Goal: Information Seeking & Learning: Learn about a topic

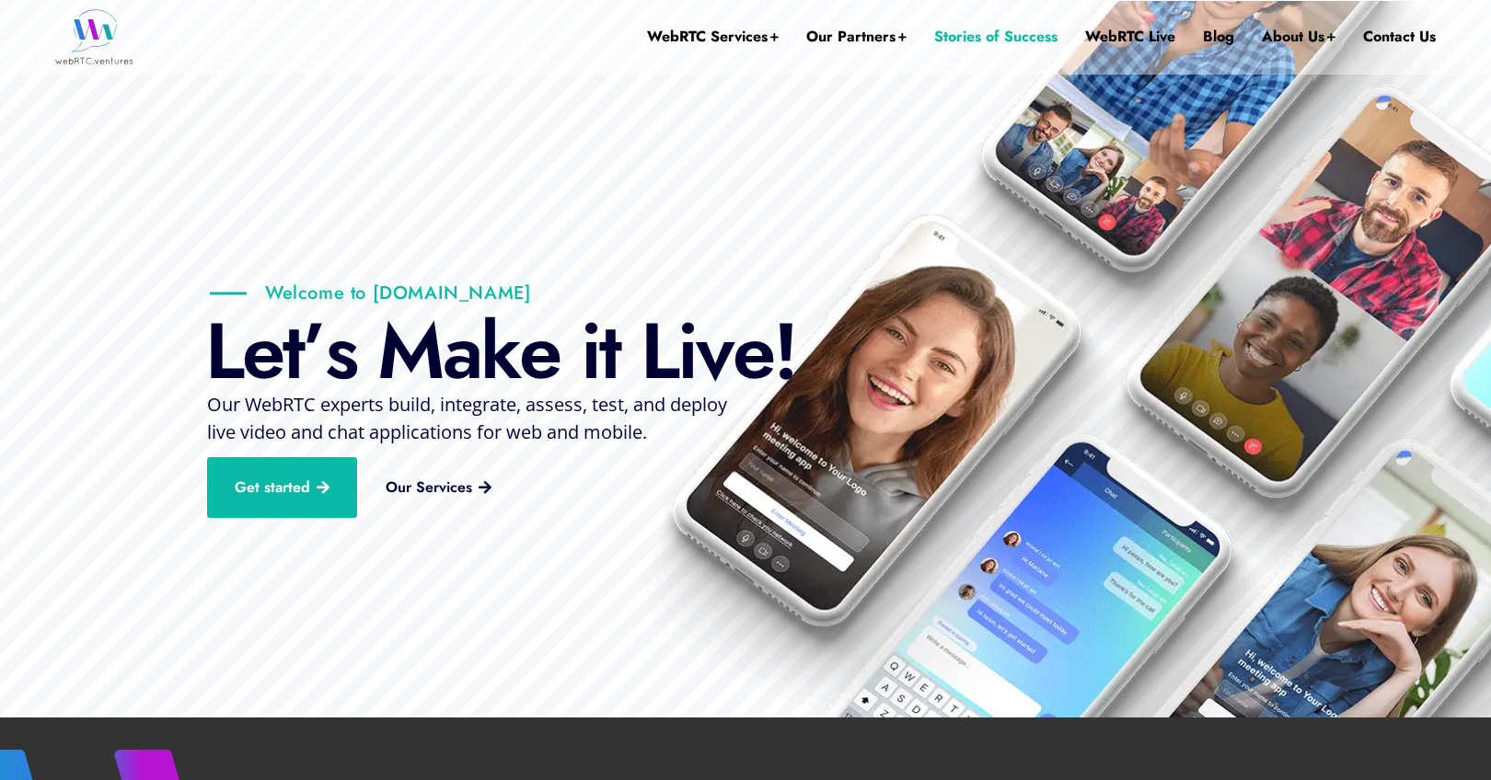
click at [987, 40] on link "Stories of Success" at bounding box center [995, 37] width 123 height 74
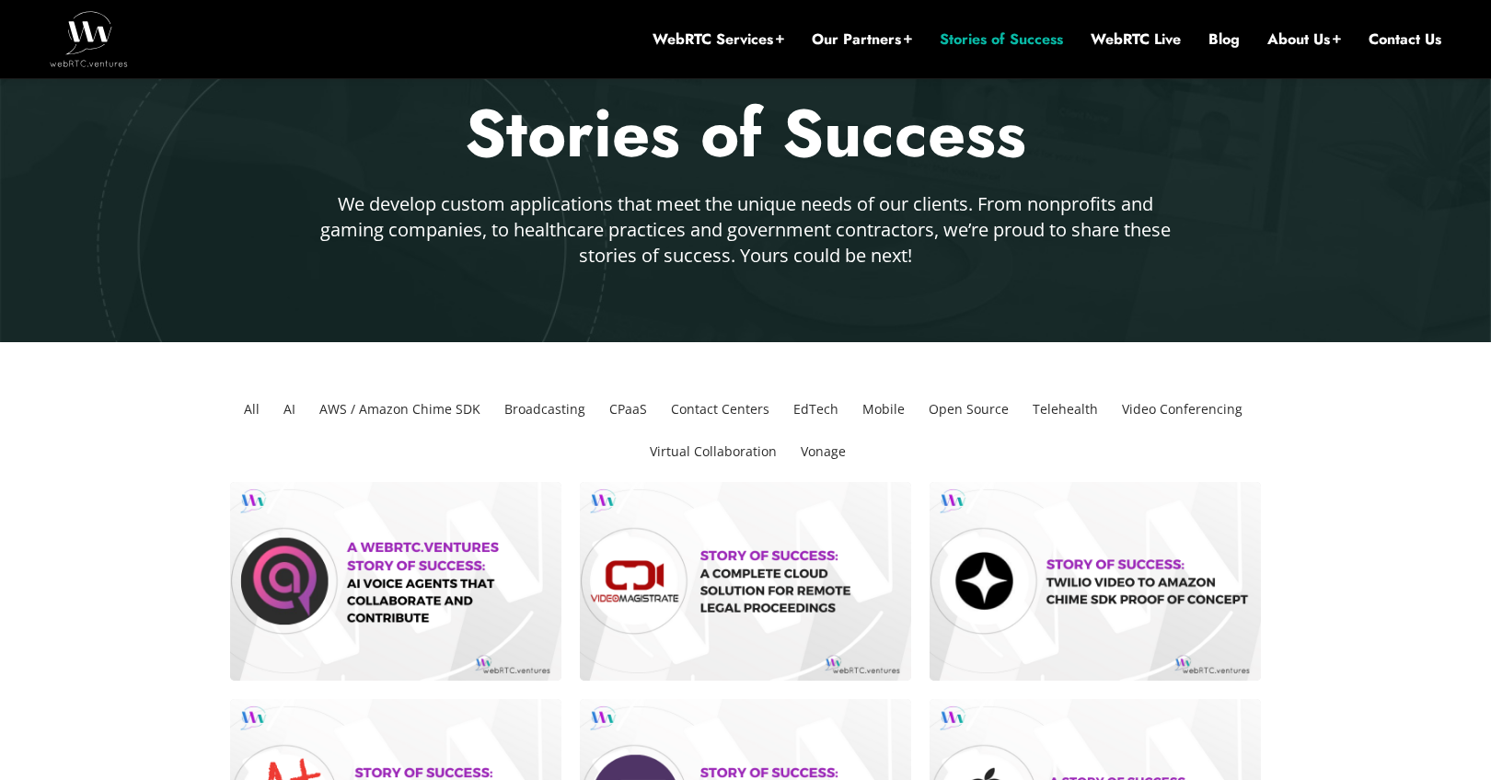
scroll to position [452, 0]
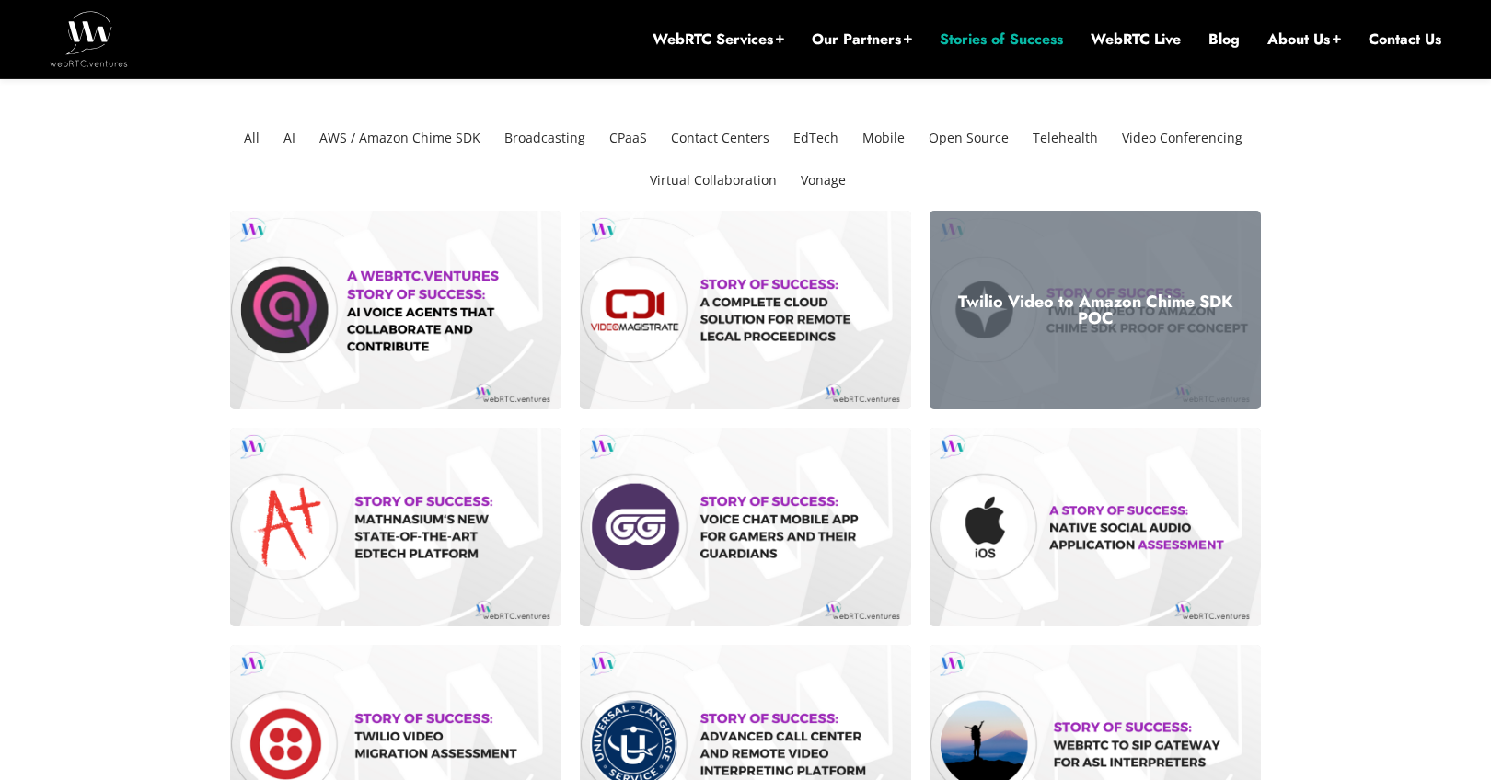
click at [1010, 327] on div "Twilio Video to Amazon Chime SDK POC" at bounding box center [1094, 310] width 331 height 199
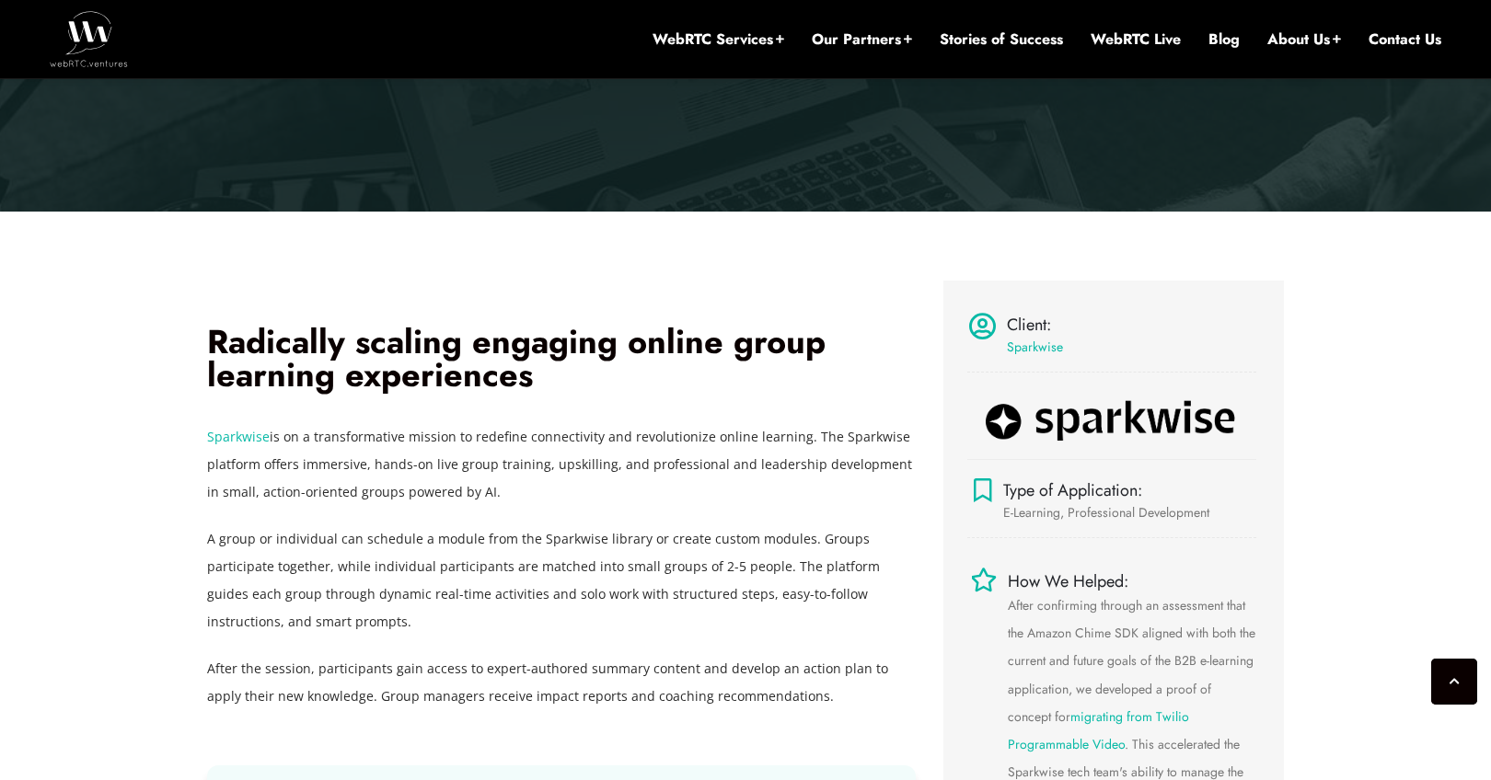
scroll to position [477, 0]
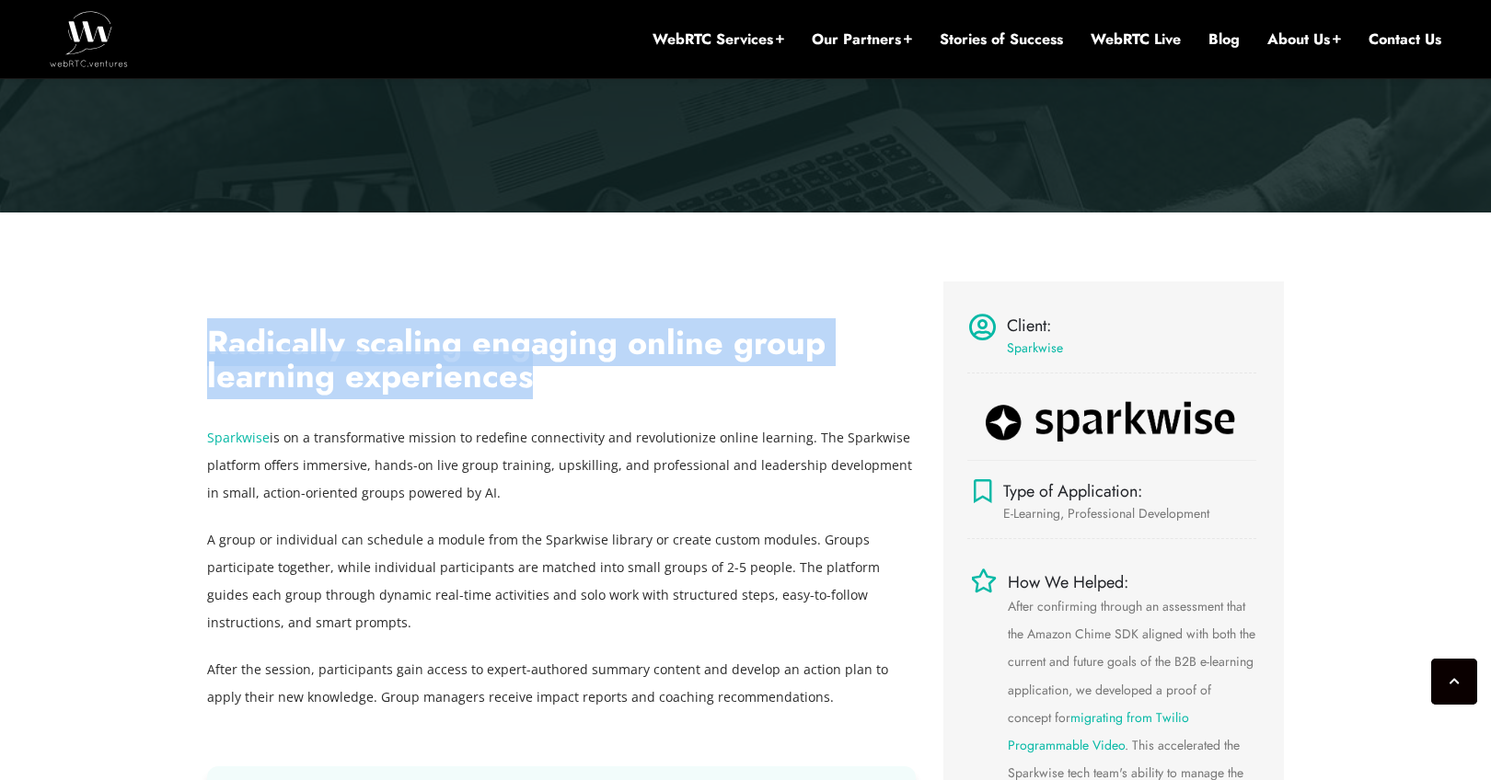
drag, startPoint x: 482, startPoint y: 383, endPoint x: 214, endPoint y: 351, distance: 269.6
click at [214, 351] on h2 "Radically scaling engaging online group learning experiences" at bounding box center [561, 359] width 708 height 66
copy h2 "Radically scaling engaging online group learning experiences"
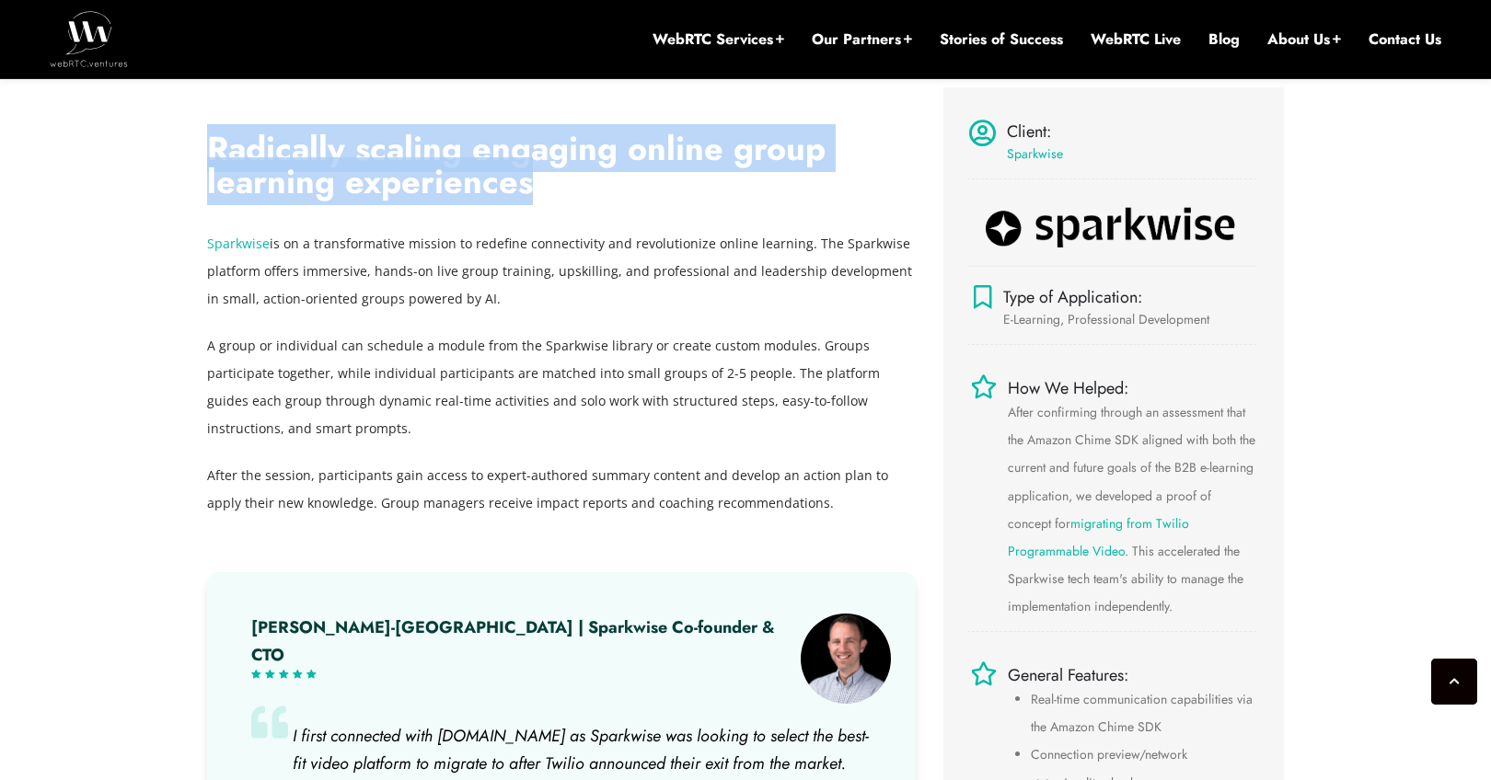
scroll to position [698, 0]
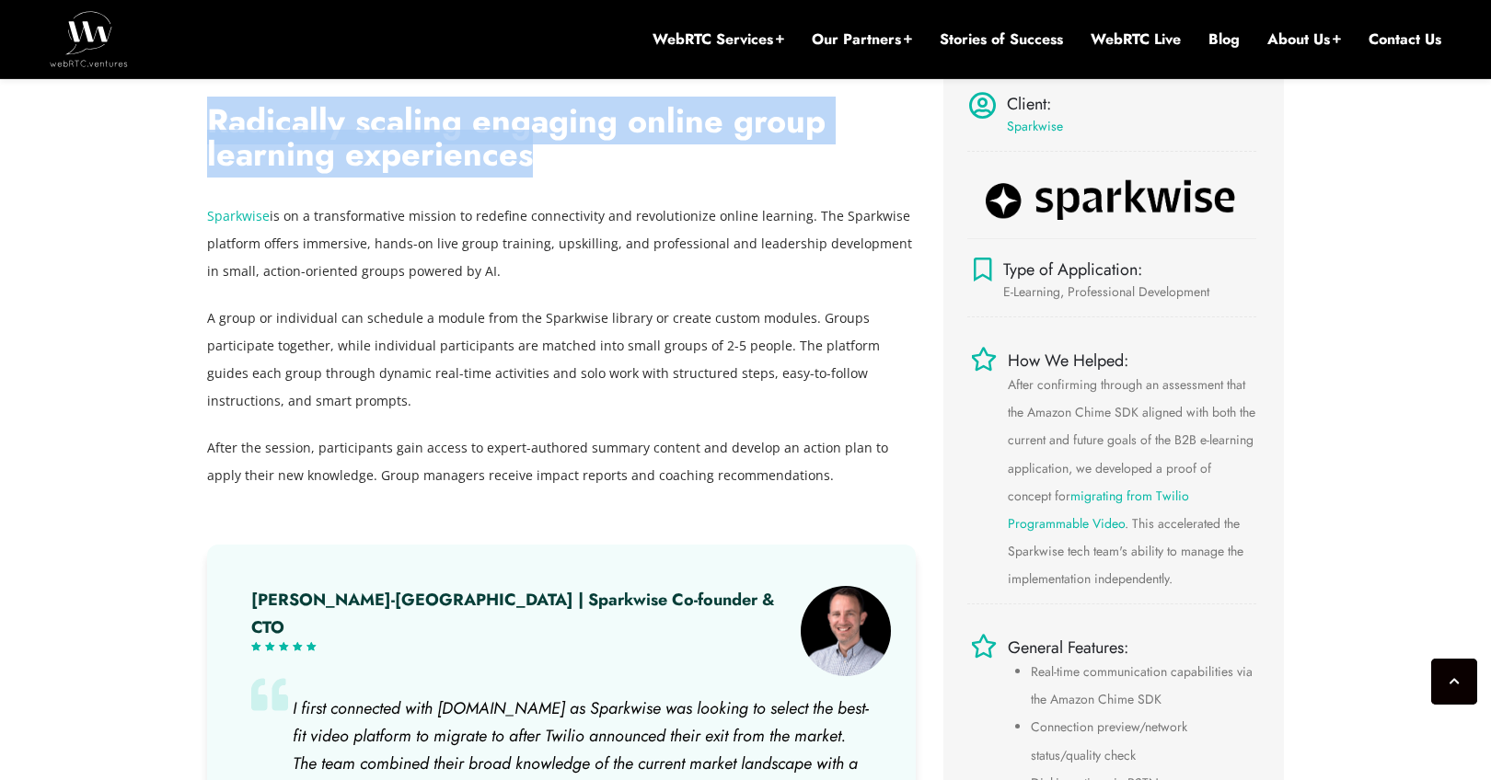
click at [400, 104] on h2 "Radically scaling engaging online group learning experiences" at bounding box center [561, 137] width 708 height 66
drag, startPoint x: 538, startPoint y: 158, endPoint x: 213, endPoint y: 133, distance: 325.7
click at [213, 133] on h2 "Radically scaling engaging online group learning experiences" at bounding box center [561, 137] width 708 height 66
copy h2 "Radically scaling engaging online group learning experiences"
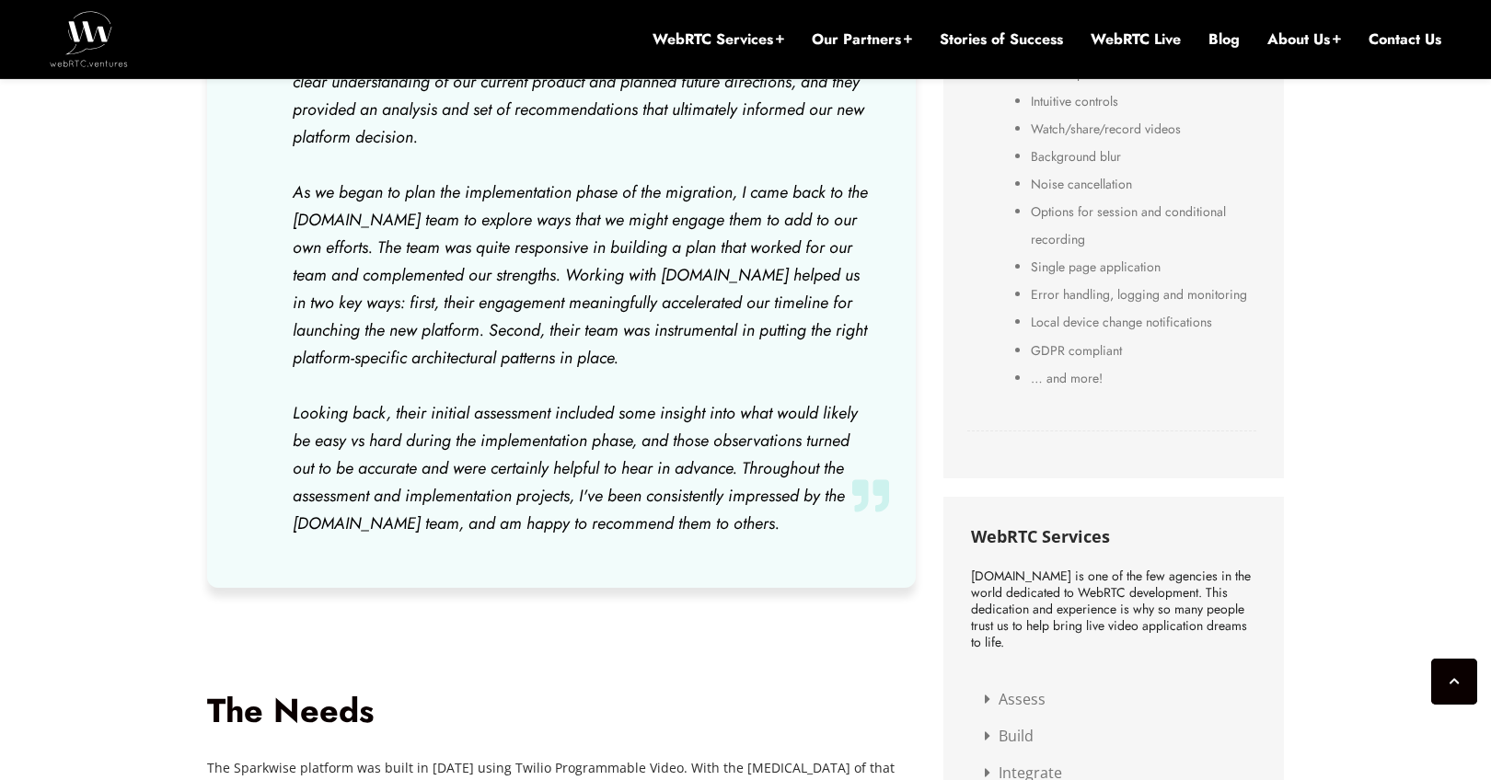
scroll to position [0, 0]
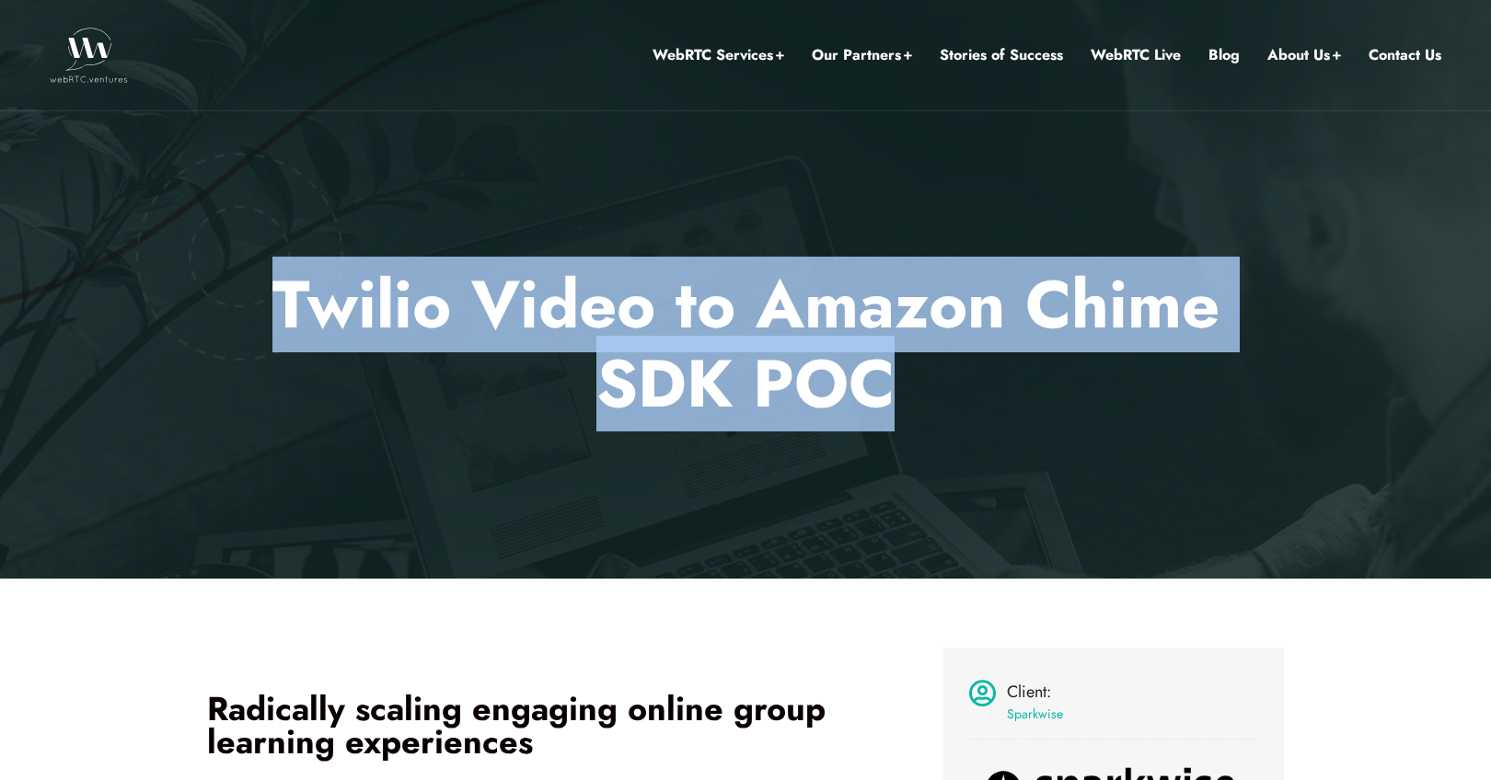
drag, startPoint x: 284, startPoint y: 305, endPoint x: 883, endPoint y: 384, distance: 604.2
click at [883, 384] on p "Twilio Video to Amazon Chime SDK POC ." at bounding box center [745, 344] width 1077 height 159
copy p "Twilio Video to Amazon Chime SDK POC"
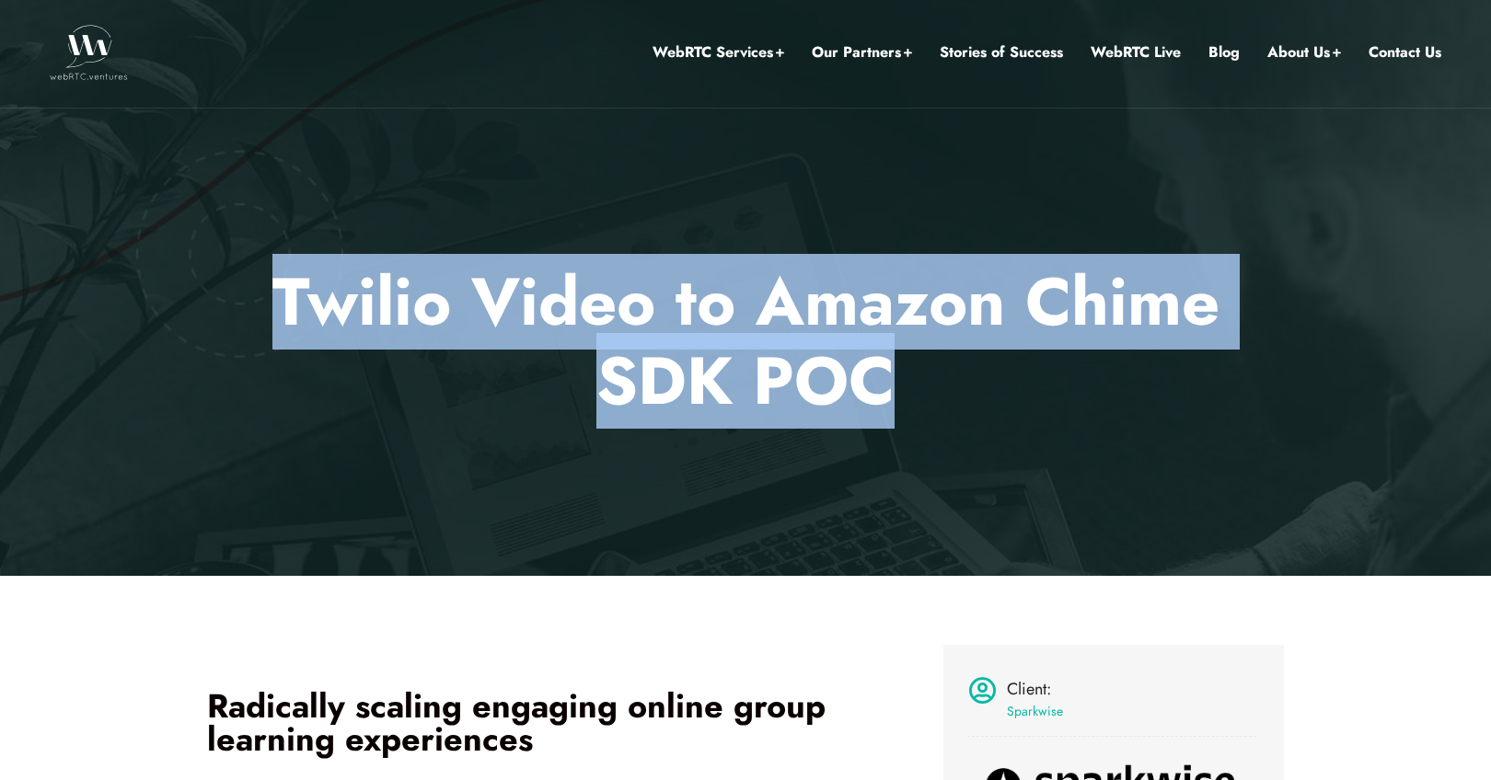
scroll to position [4, 0]
